Goal: Contribute content

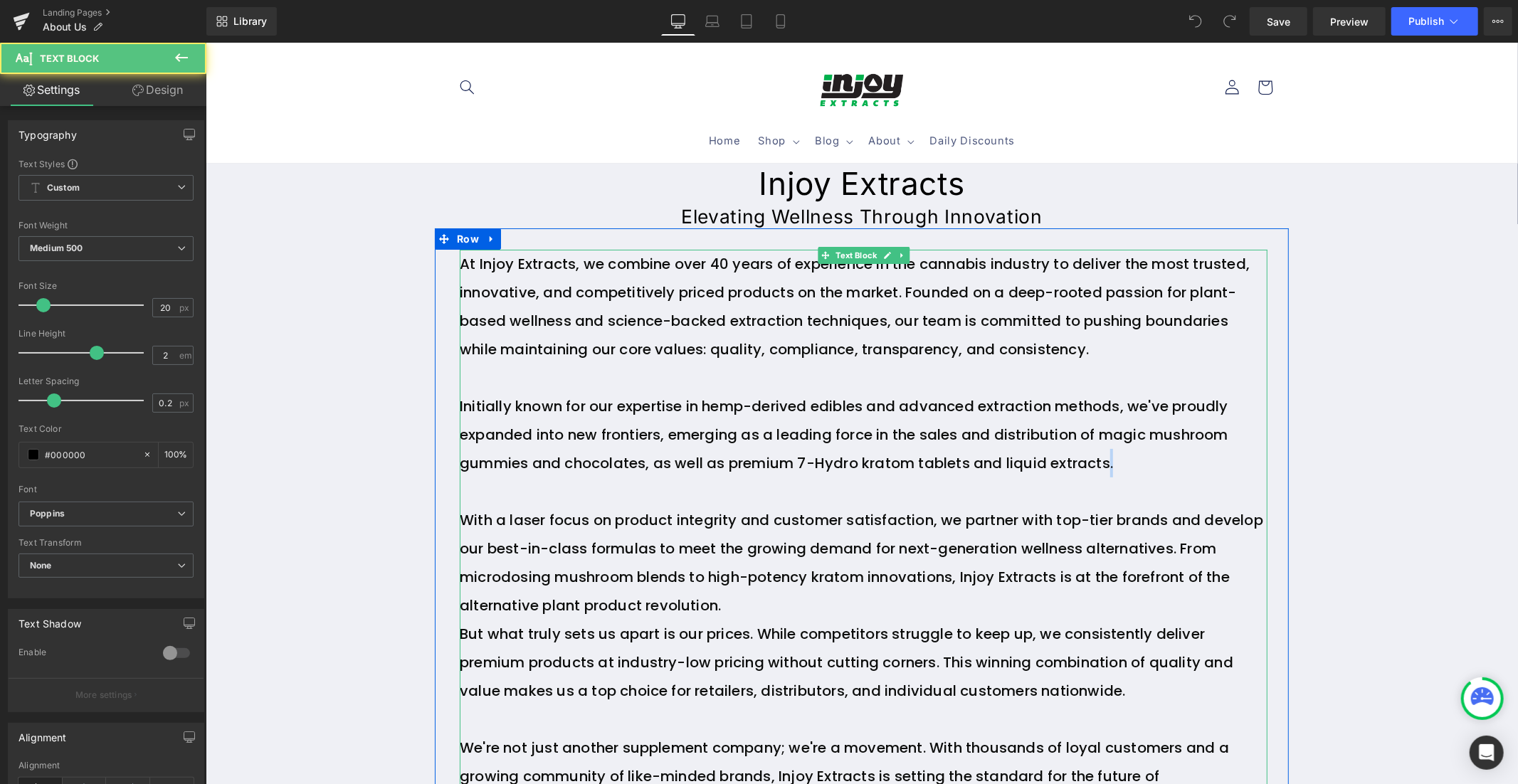
drag, startPoint x: 1105, startPoint y: 465, endPoint x: 704, endPoint y: 480, distance: 401.3
click at [704, 480] on div "At Injoy Extracts, we combine over 40 years of experience in the cannabis indus…" at bounding box center [863, 562] width 808 height 626
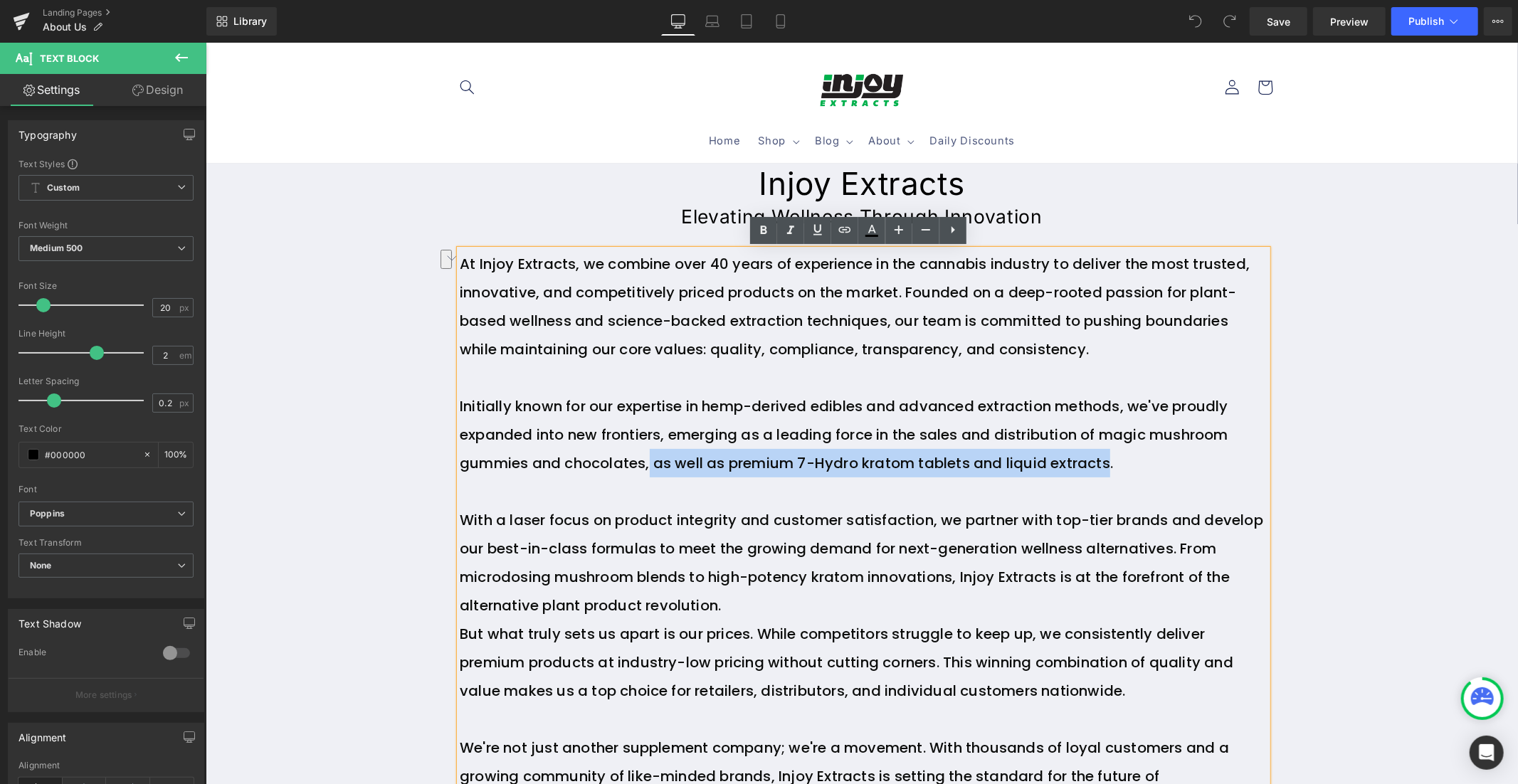
drag, startPoint x: 681, startPoint y: 457, endPoint x: 1107, endPoint y: 459, distance: 426.0
click at [1107, 459] on font "Initially known for our expertise in hemp-derived edibles and advanced extracti…" at bounding box center [843, 434] width 768 height 77
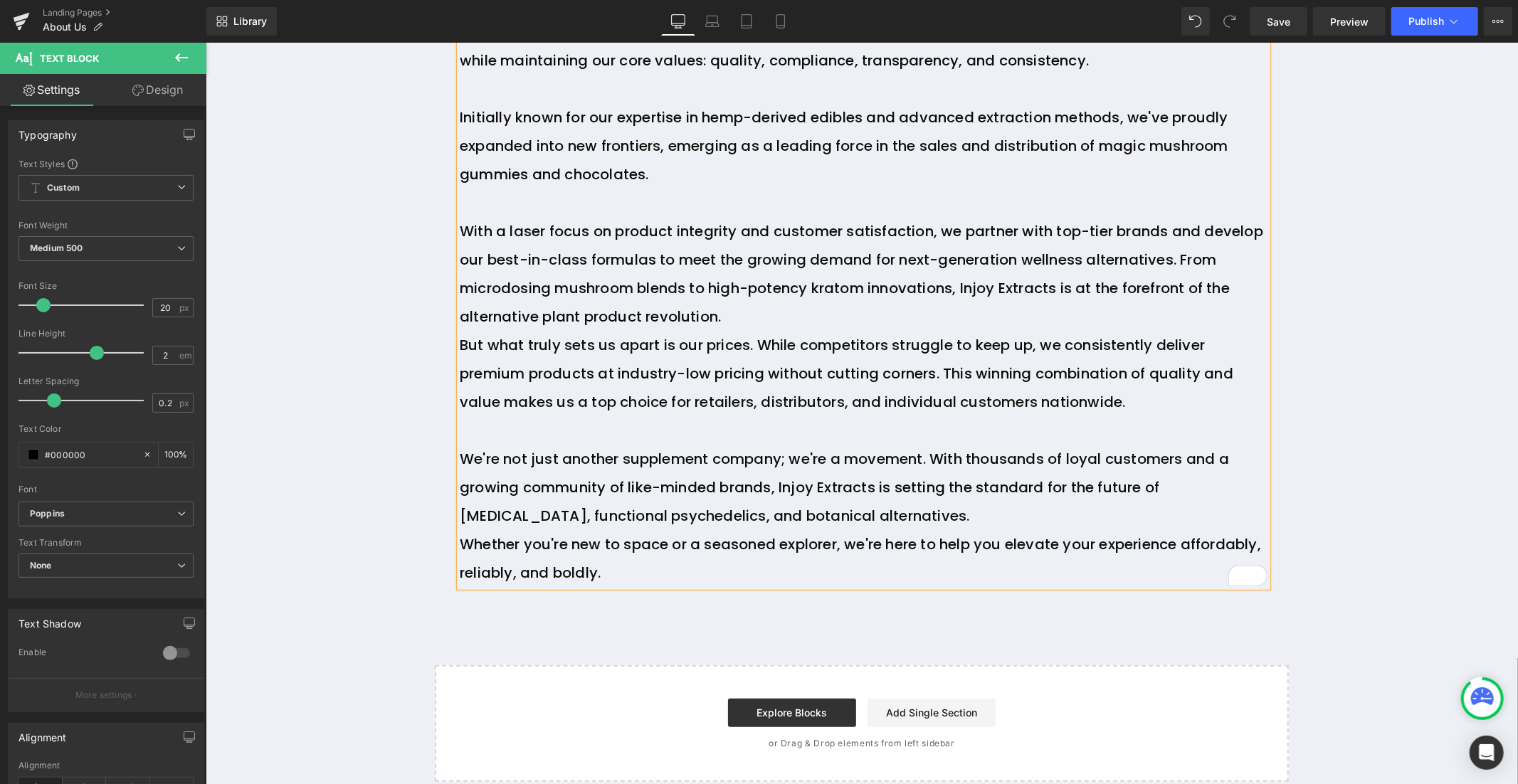
scroll to position [293, 0]
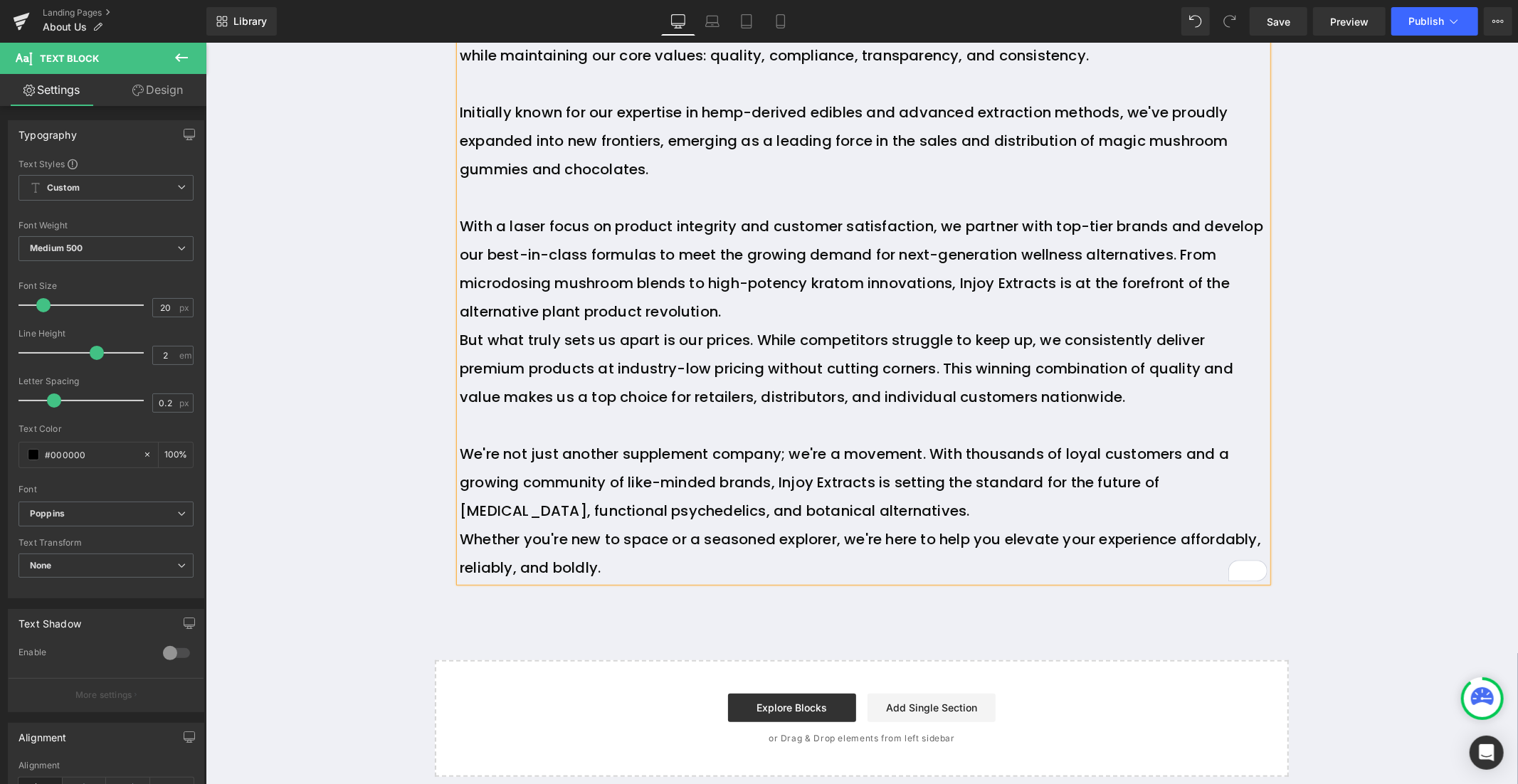
click at [779, 307] on p "With a laser focus on product integrity and customer satisfaction, we partner w…" at bounding box center [863, 268] width 808 height 114
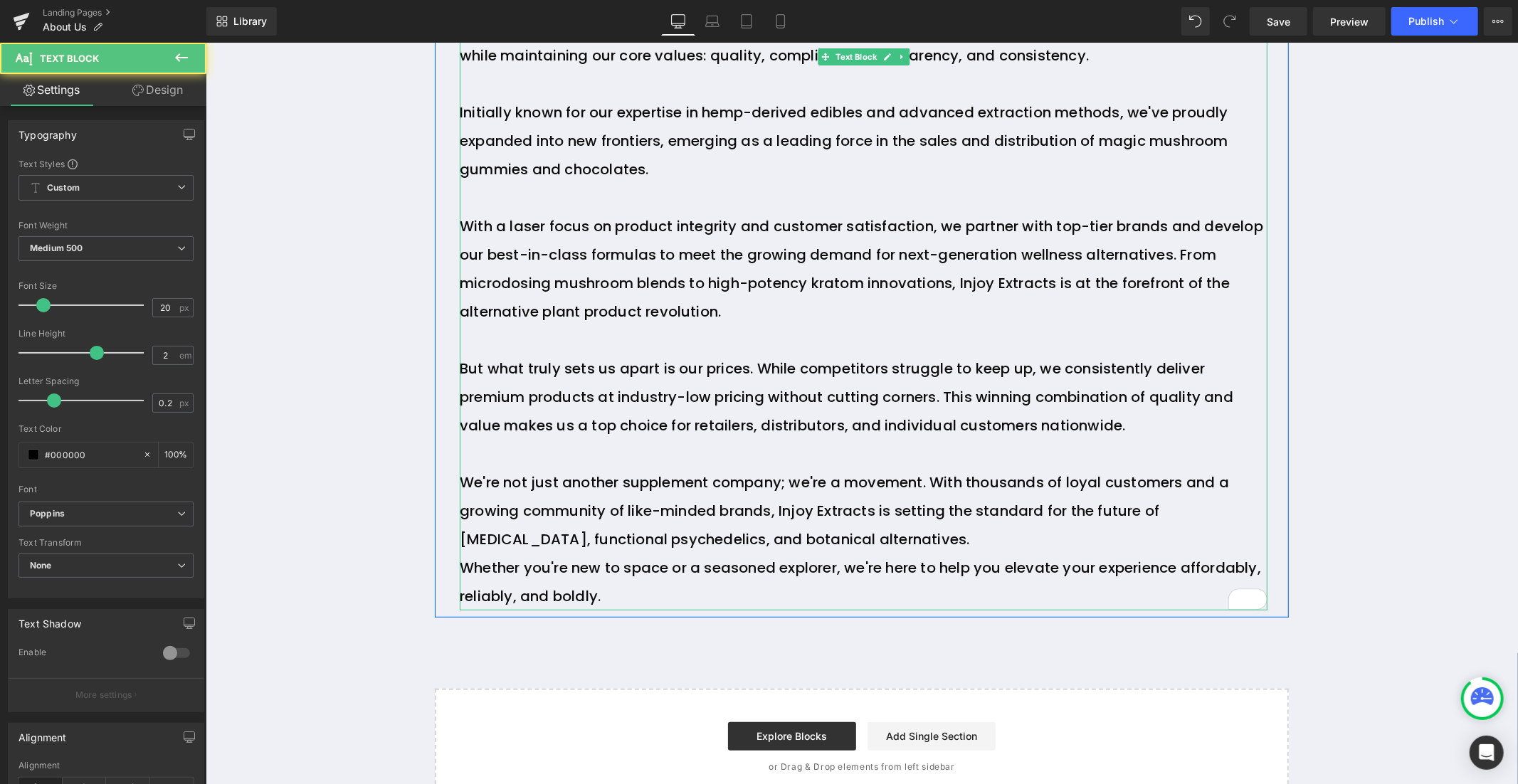
click at [903, 284] on font "With a laser focus on product integrity and customer satisfaction, we partner w…" at bounding box center [861, 268] width 804 height 106
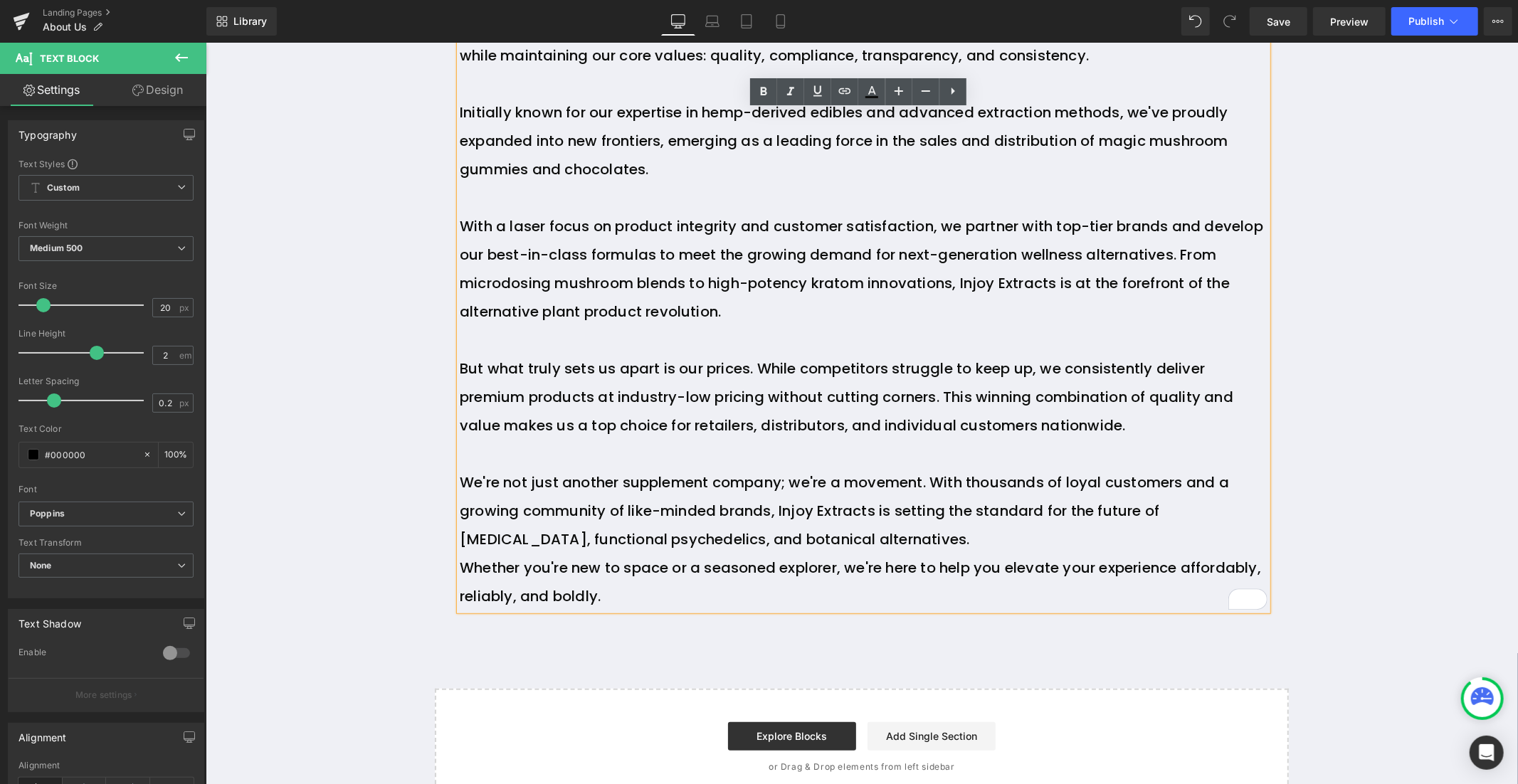
click at [899, 283] on font "With a laser focus on product integrity and customer satisfaction, we partner w…" at bounding box center [861, 268] width 804 height 106
click at [1275, 21] on span "Save" at bounding box center [1278, 21] width 23 height 15
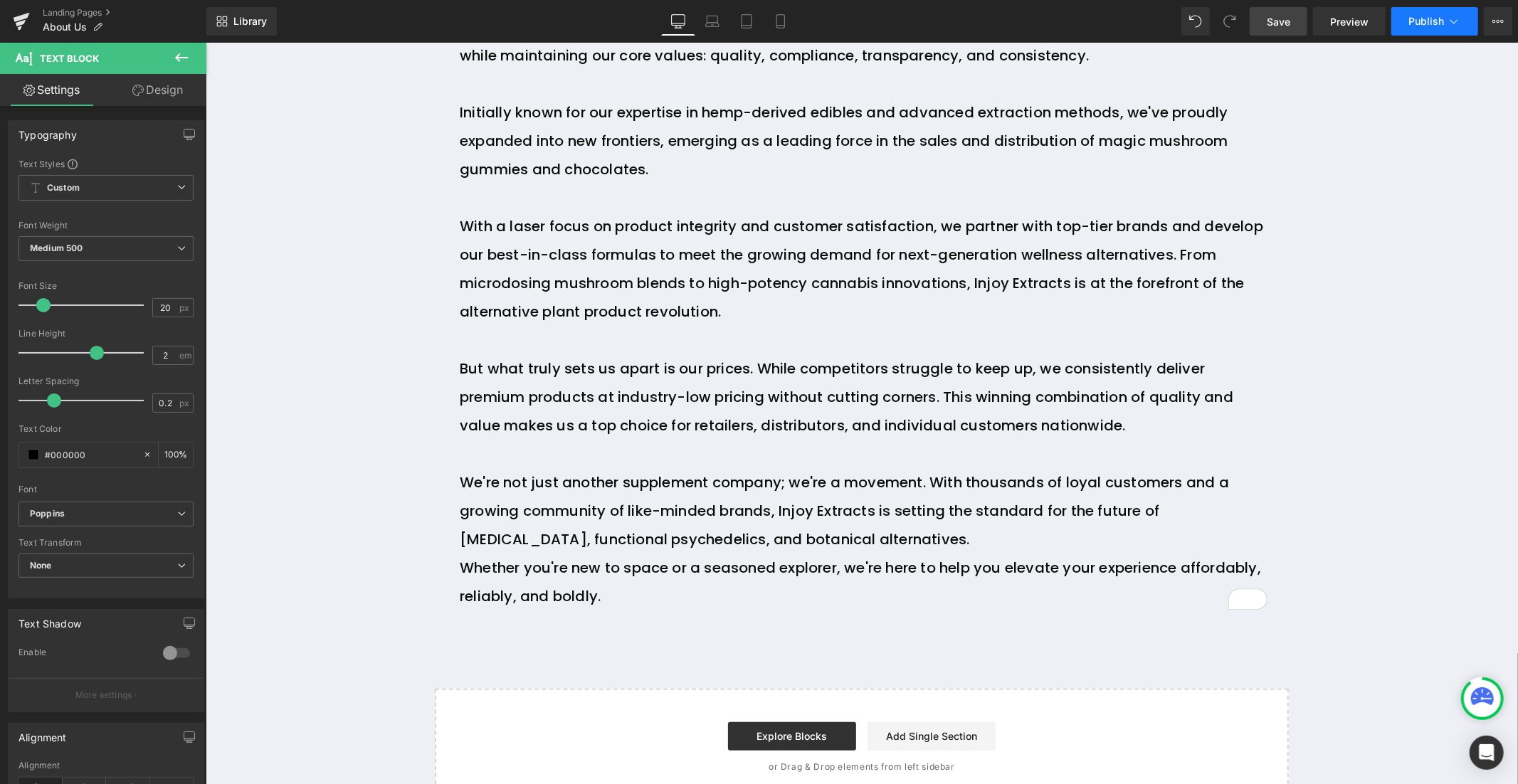
click at [1425, 16] on span "Publish" at bounding box center [1426, 21] width 36 height 11
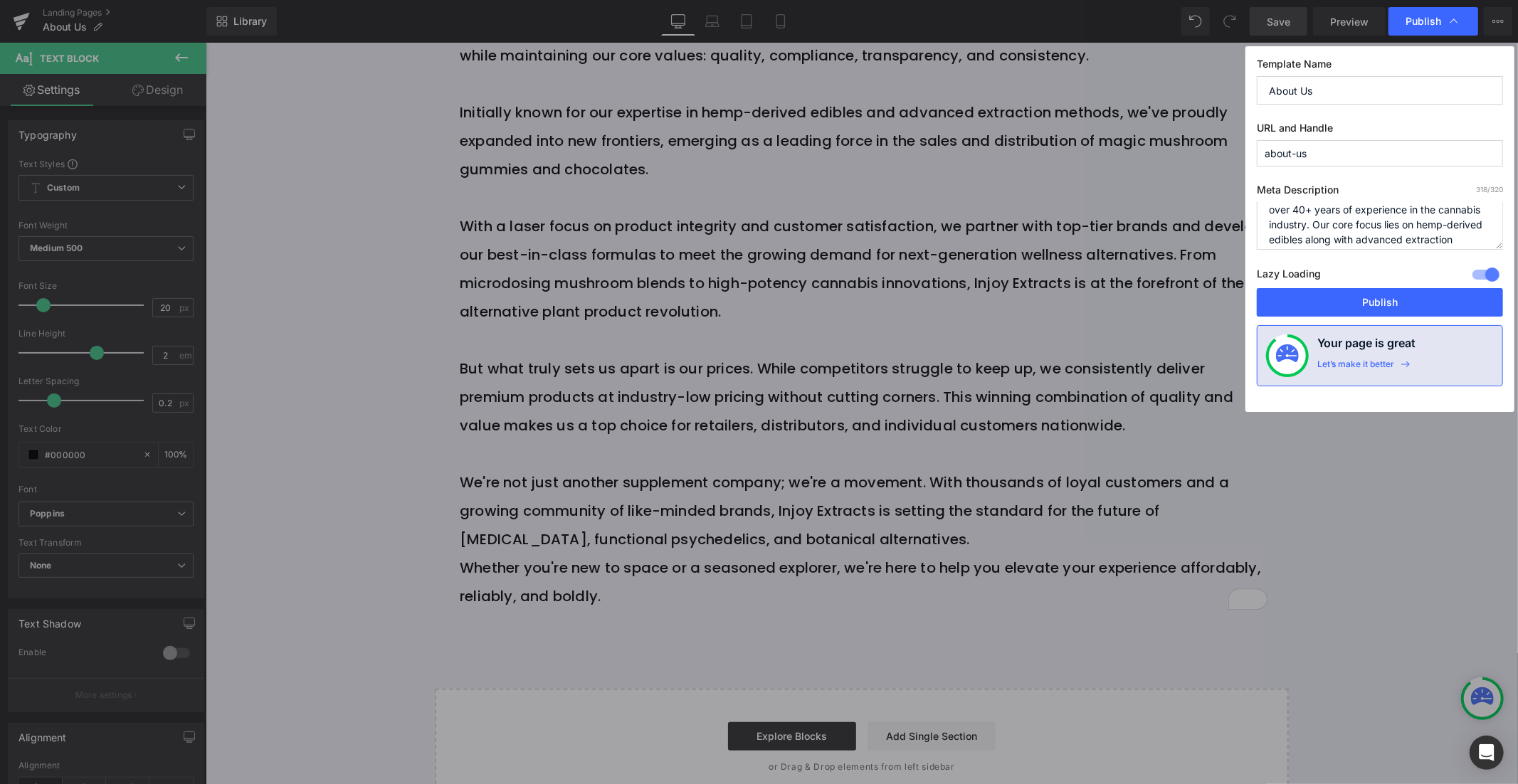
scroll to position [5, 0]
click at [1481, 228] on textarea "The talented team at Injoy Extracts combines over 40+ years of experience in th…" at bounding box center [1380, 225] width 246 height 48
click at [1370, 238] on textarea "The talented team at Injoy Extracts combines over 40+ years of experience in th…" at bounding box center [1380, 225] width 246 height 48
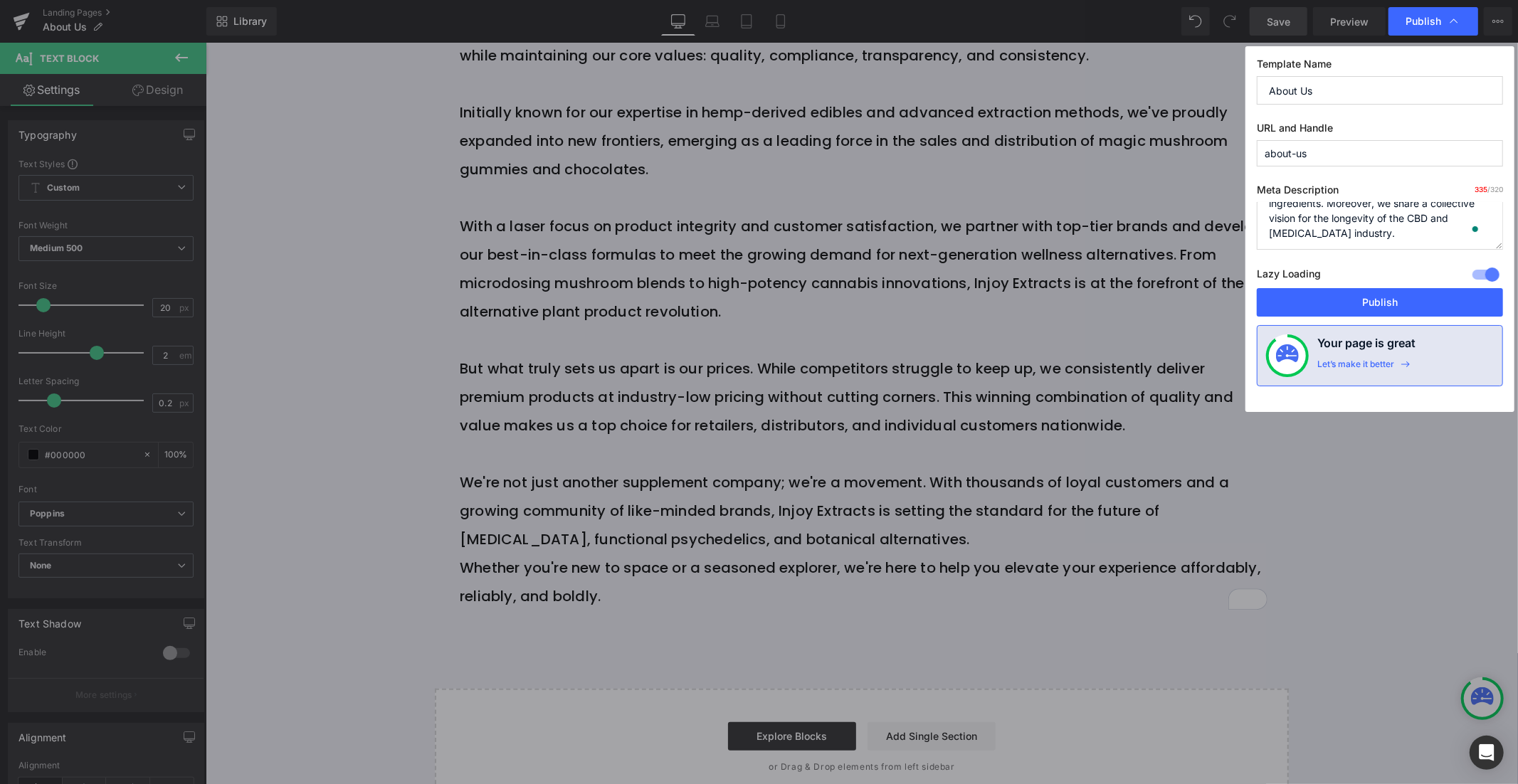
drag, startPoint x: 1401, startPoint y: 233, endPoint x: 1305, endPoint y: 234, distance: 96.0
click at [1305, 234] on textarea "The talented team at Injoy Extracts combines over 40+ years of experience in th…" at bounding box center [1380, 225] width 246 height 48
click at [1439, 225] on textarea "The talented team at Injoy Extracts combines over 40+ years of experience in th…" at bounding box center [1380, 225] width 246 height 48
drag, startPoint x: 1427, startPoint y: 235, endPoint x: 1411, endPoint y: 219, distance: 22.6
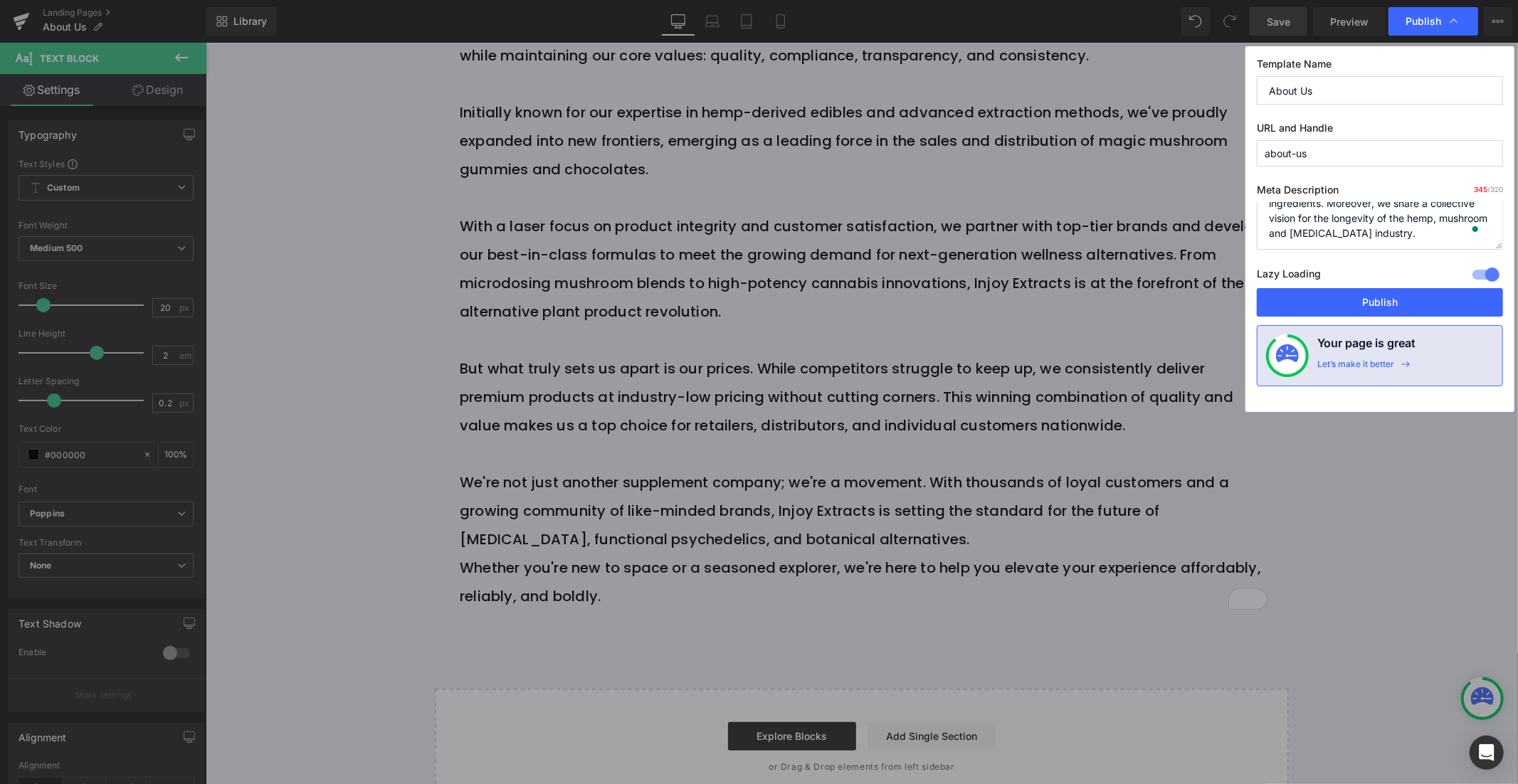
click at [1411, 218] on textarea "The talented team at Injoy Extracts combines over 40+ years of experience in th…" at bounding box center [1380, 225] width 246 height 48
click at [1406, 219] on textarea "The talented team at Injoy Extracts combines over 40+ years of experience in th…" at bounding box center [1380, 225] width 246 height 48
drag, startPoint x: 1341, startPoint y: 214, endPoint x: 1373, endPoint y: 223, distance: 33.2
click at [1373, 223] on textarea "The talented team at Injoy Extracts combines over 40+ years of experience in th…" at bounding box center [1380, 225] width 246 height 48
click at [1364, 239] on textarea "The talented team at Injoy Extracts combines over 40+ years of experience in th…" at bounding box center [1380, 225] width 246 height 48
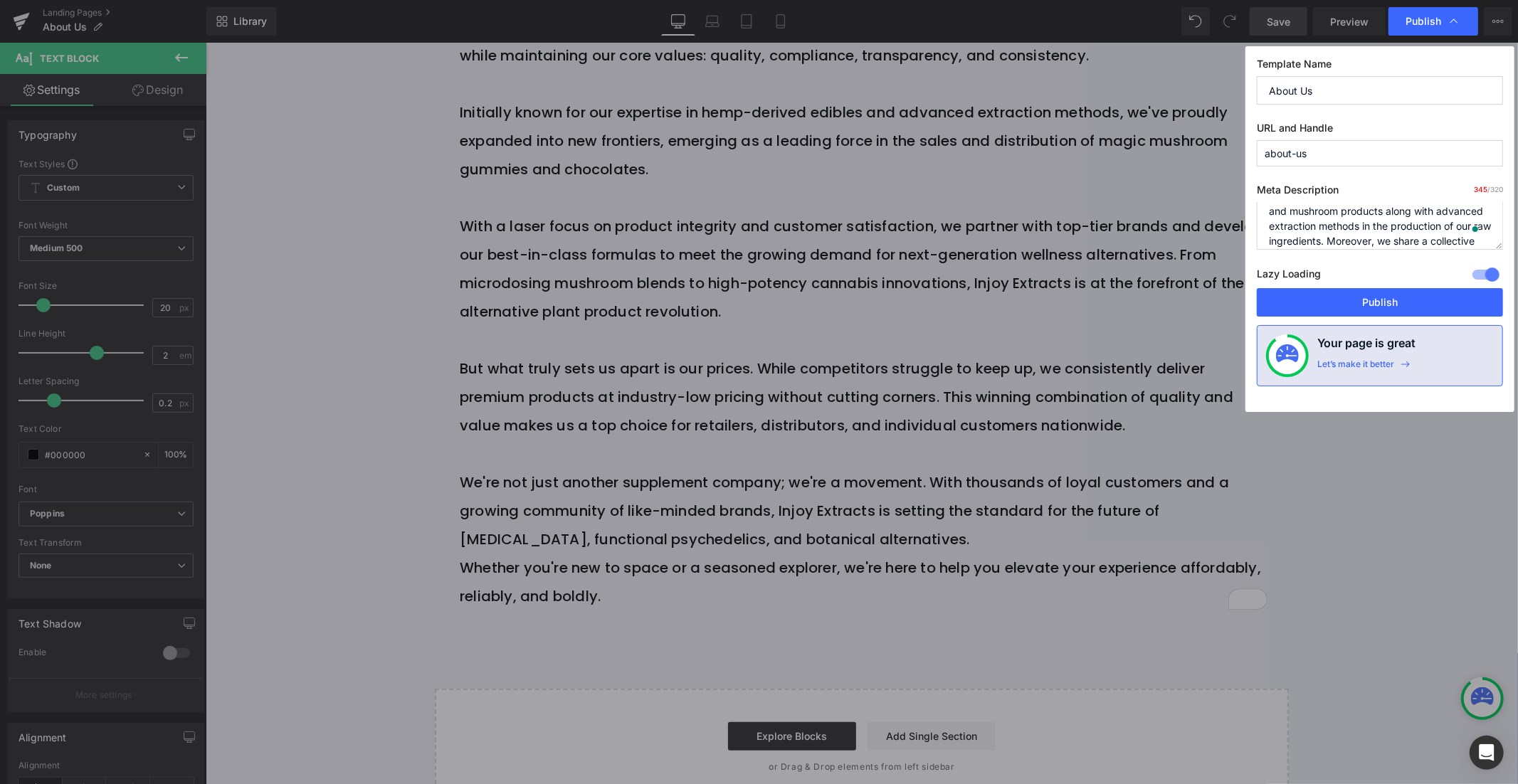
click at [1423, 240] on textarea "The talented team at Injoy Extracts combines over 40+ years of experience in th…" at bounding box center [1380, 225] width 246 height 48
click at [1425, 240] on textarea "The talented team at Injoy Extracts combines over 40+ years of experience in th…" at bounding box center [1380, 225] width 246 height 48
drag, startPoint x: 1425, startPoint y: 240, endPoint x: 1414, endPoint y: 226, distance: 17.8
click at [1414, 226] on textarea "The talented team at Injoy Extracts combines over 40+ years of experience in th…" at bounding box center [1380, 225] width 246 height 48
drag, startPoint x: 1368, startPoint y: 238, endPoint x: 1275, endPoint y: 192, distance: 103.8
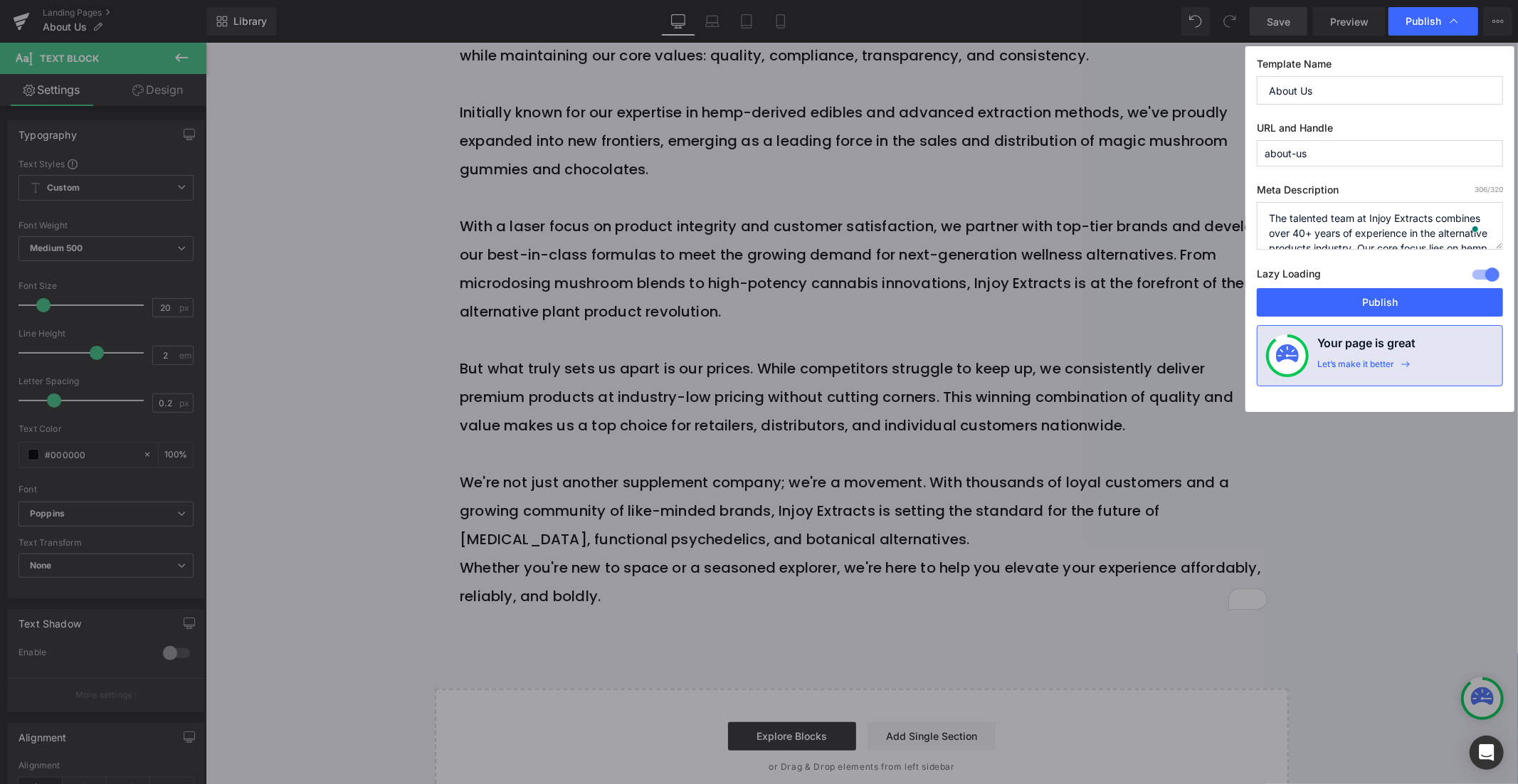
click at [1275, 192] on div "Meta Description 306 /320 The talented team at Injoy Extracts combines over 40+…" at bounding box center [1380, 235] width 246 height 105
paste textarea "Injoy Extracts offers top-quality hemp, mushroom supplements, and [MEDICAL_DATA…"
click at [1359, 228] on textarea "The talented team at Injoy Extracts combines over 40+ years of experience in th…" at bounding box center [1380, 225] width 246 height 48
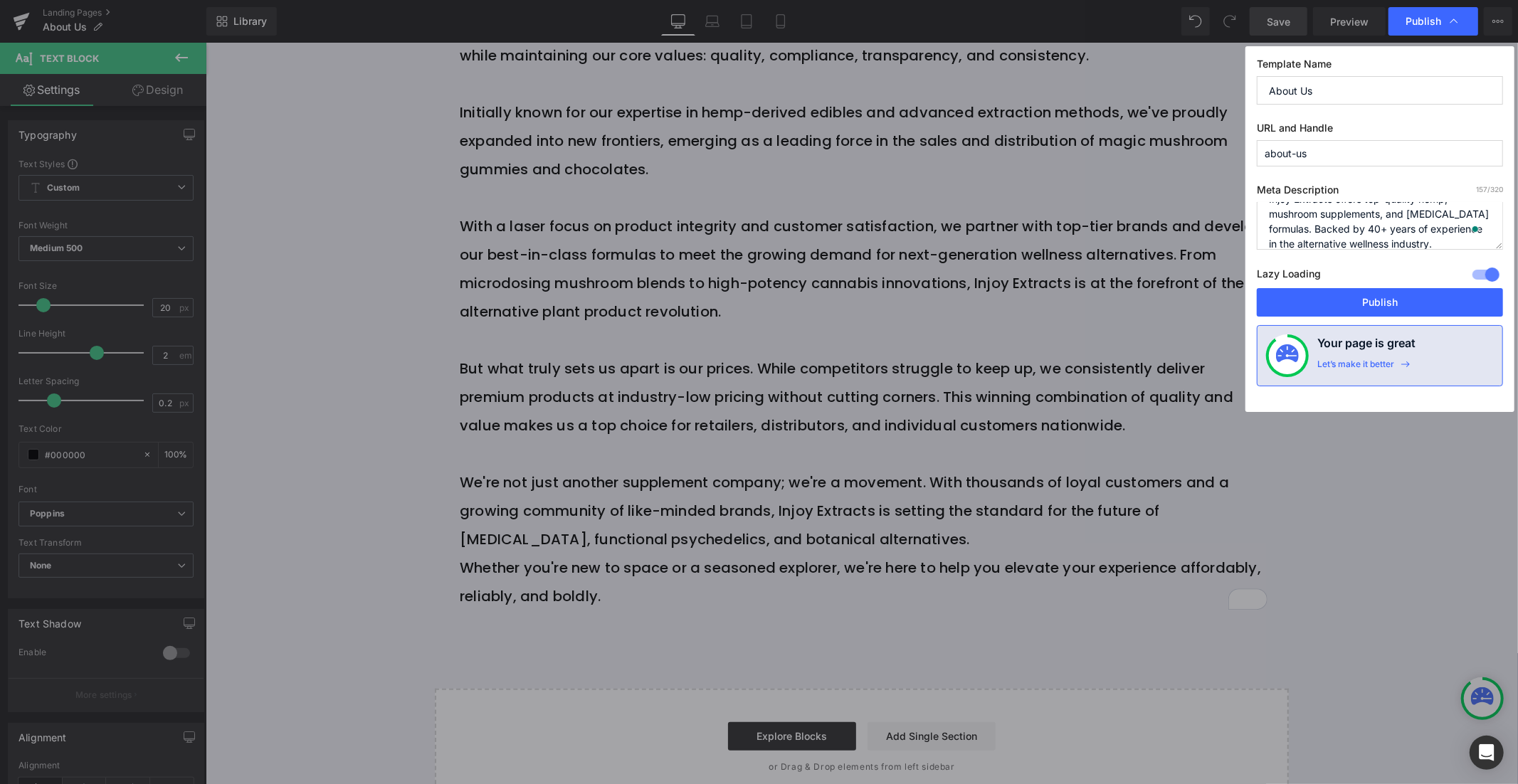
click at [1359, 228] on textarea "The talented team at Injoy Extracts combines over 40+ years of experience in th…" at bounding box center [1380, 225] width 246 height 48
paste textarea "brings over 40 years of expertise in the alternative wellness industry. Discove…"
type textarea "Injoy Extracts brings over 40 years of expertise in the alternative wellness in…"
click at [1413, 308] on button "Publish" at bounding box center [1380, 302] width 246 height 28
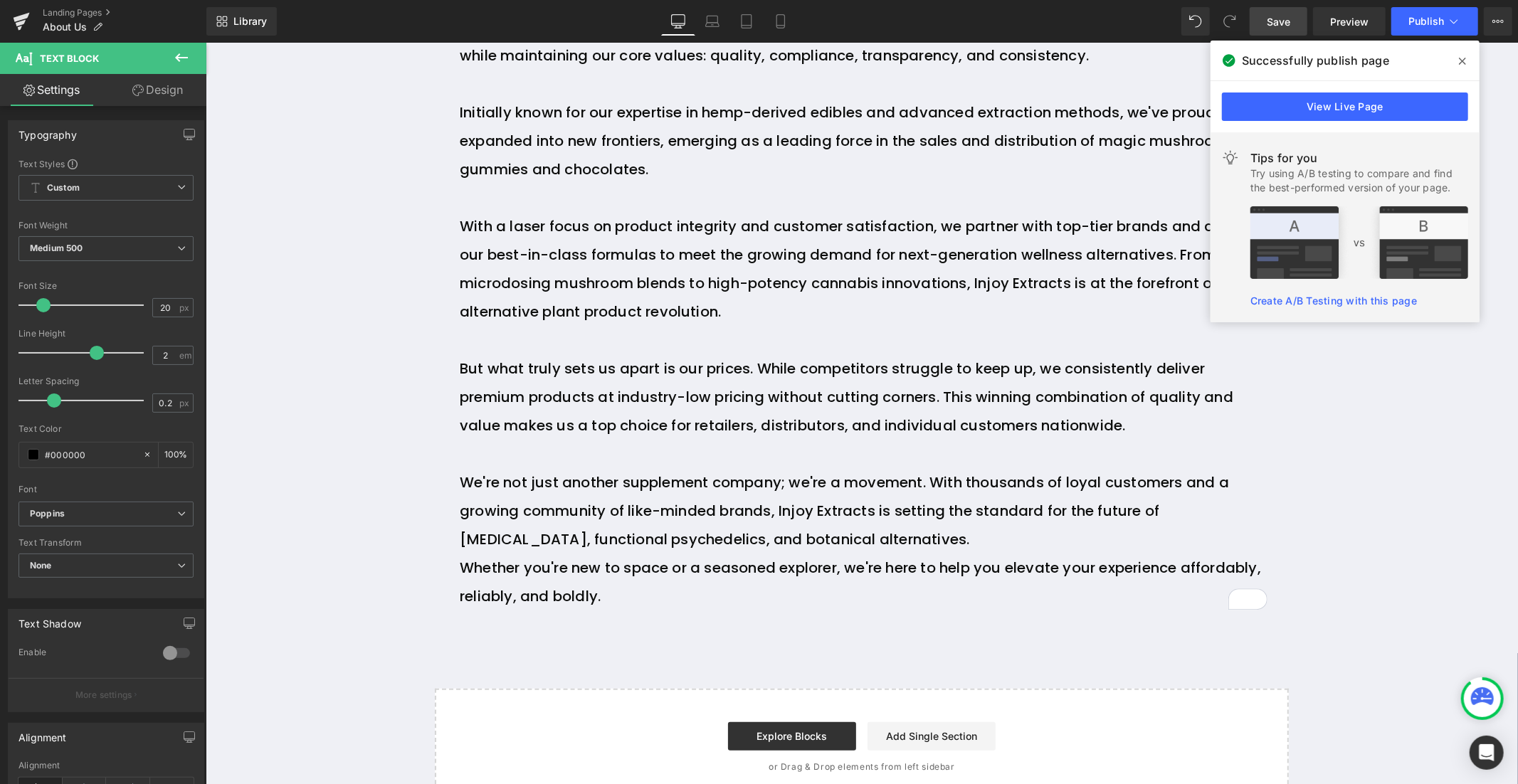
click at [1465, 60] on icon at bounding box center [1463, 61] width 7 height 11
